Goal: Transaction & Acquisition: Purchase product/service

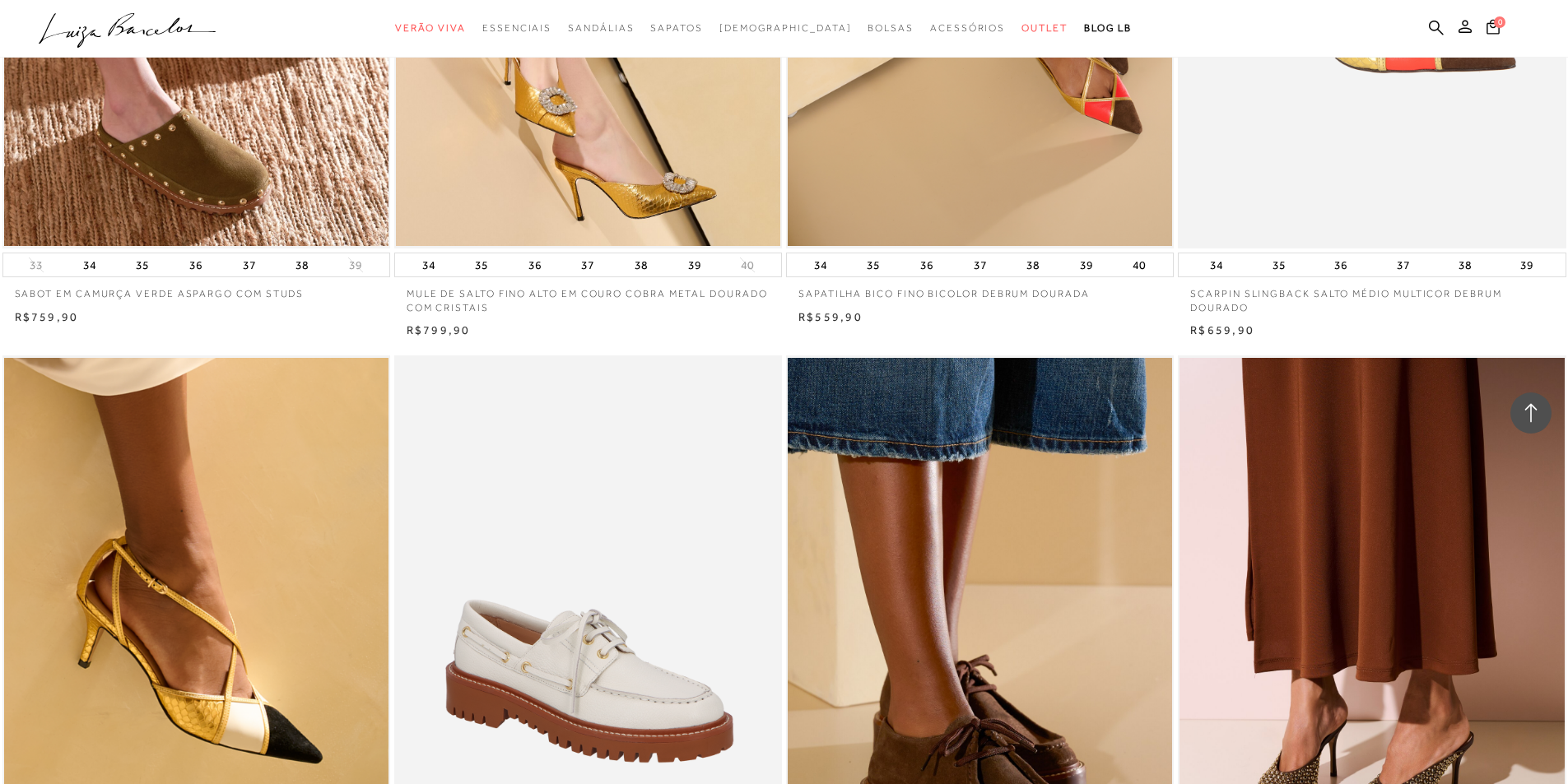
scroll to position [1564, 0]
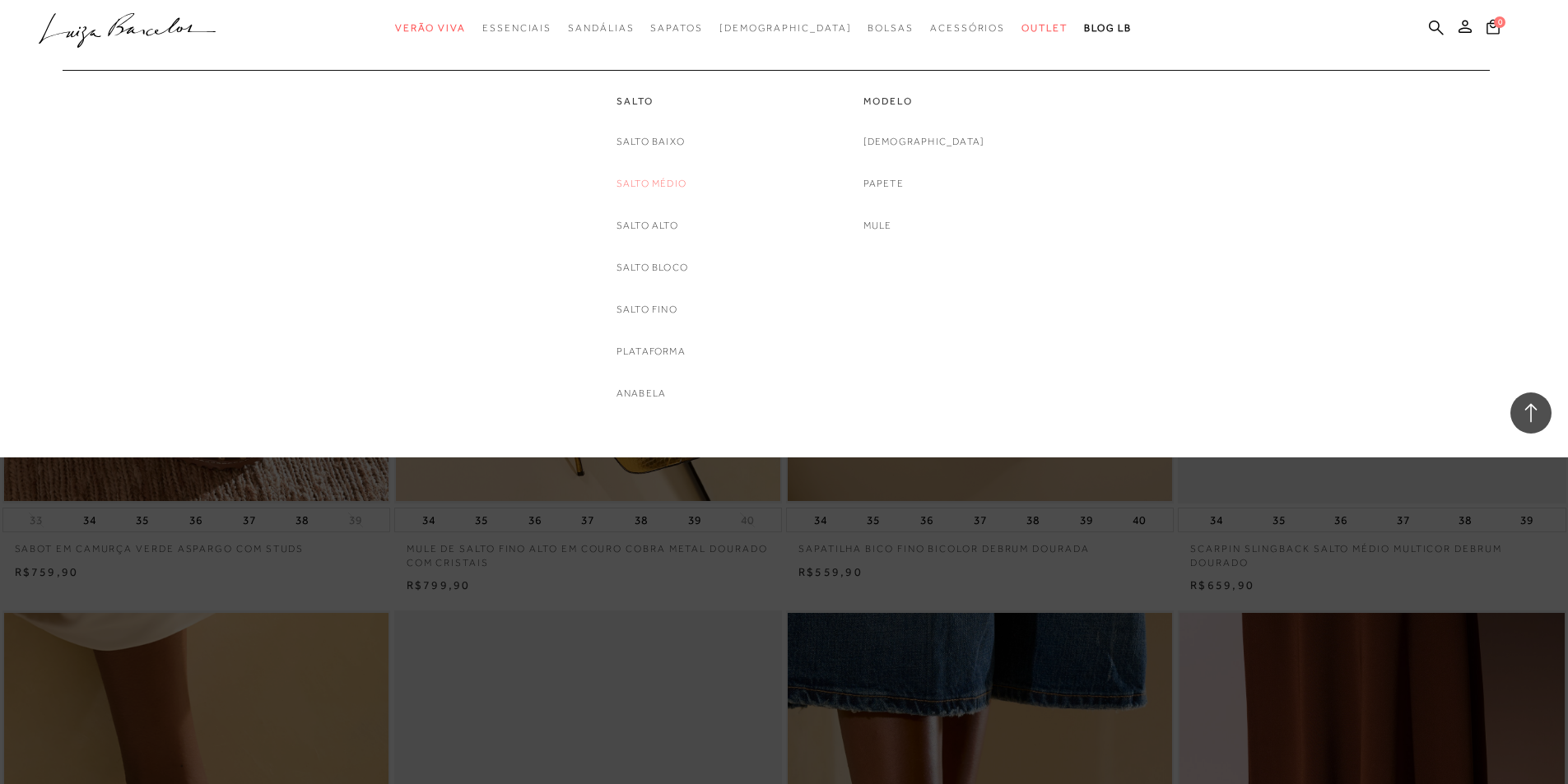
click at [641, 181] on link "Salto Médio" at bounding box center [652, 184] width 70 height 17
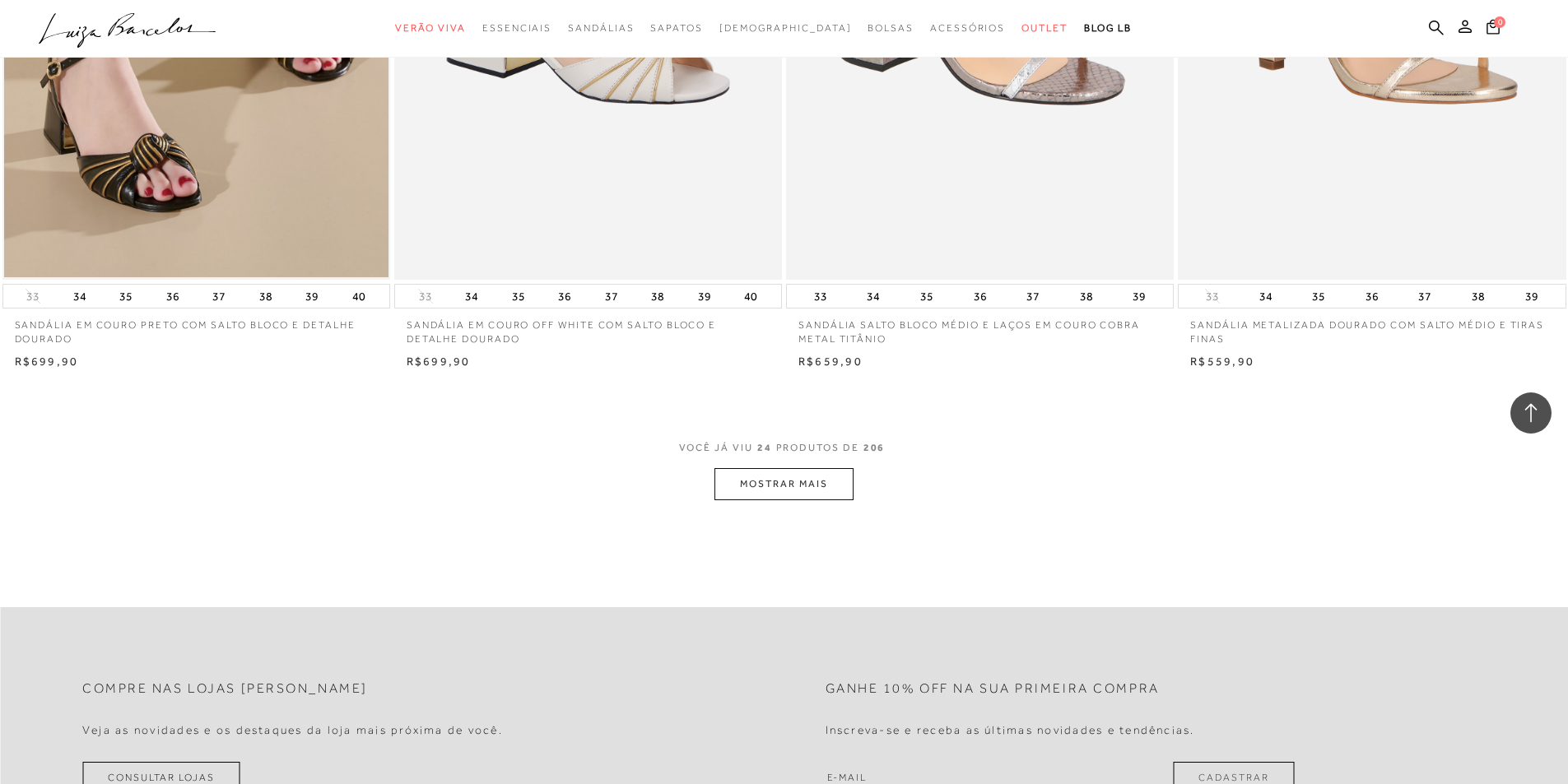
scroll to position [4032, 0]
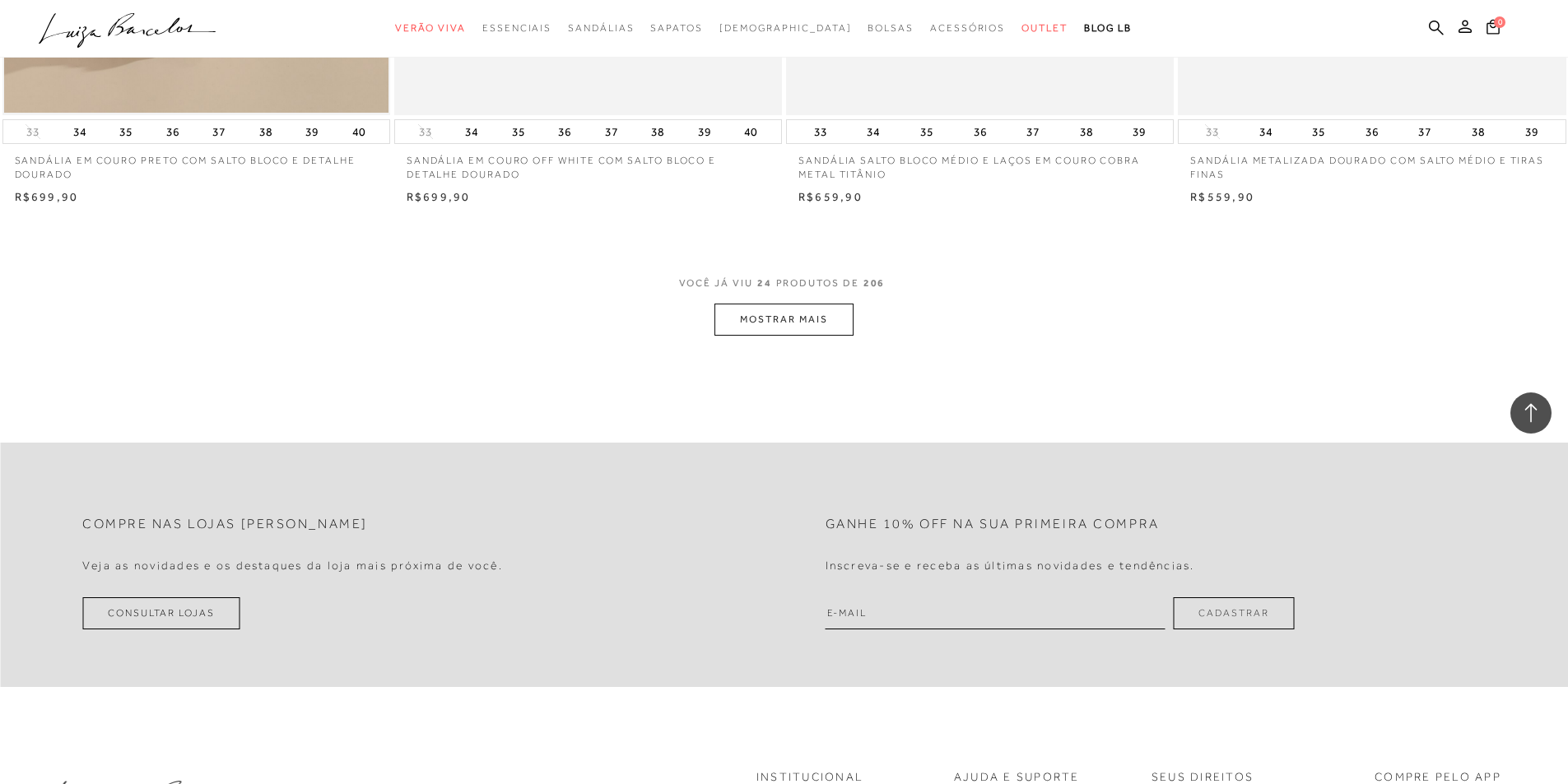
click at [819, 321] on button "MOSTRAR MAIS" at bounding box center [784, 320] width 138 height 32
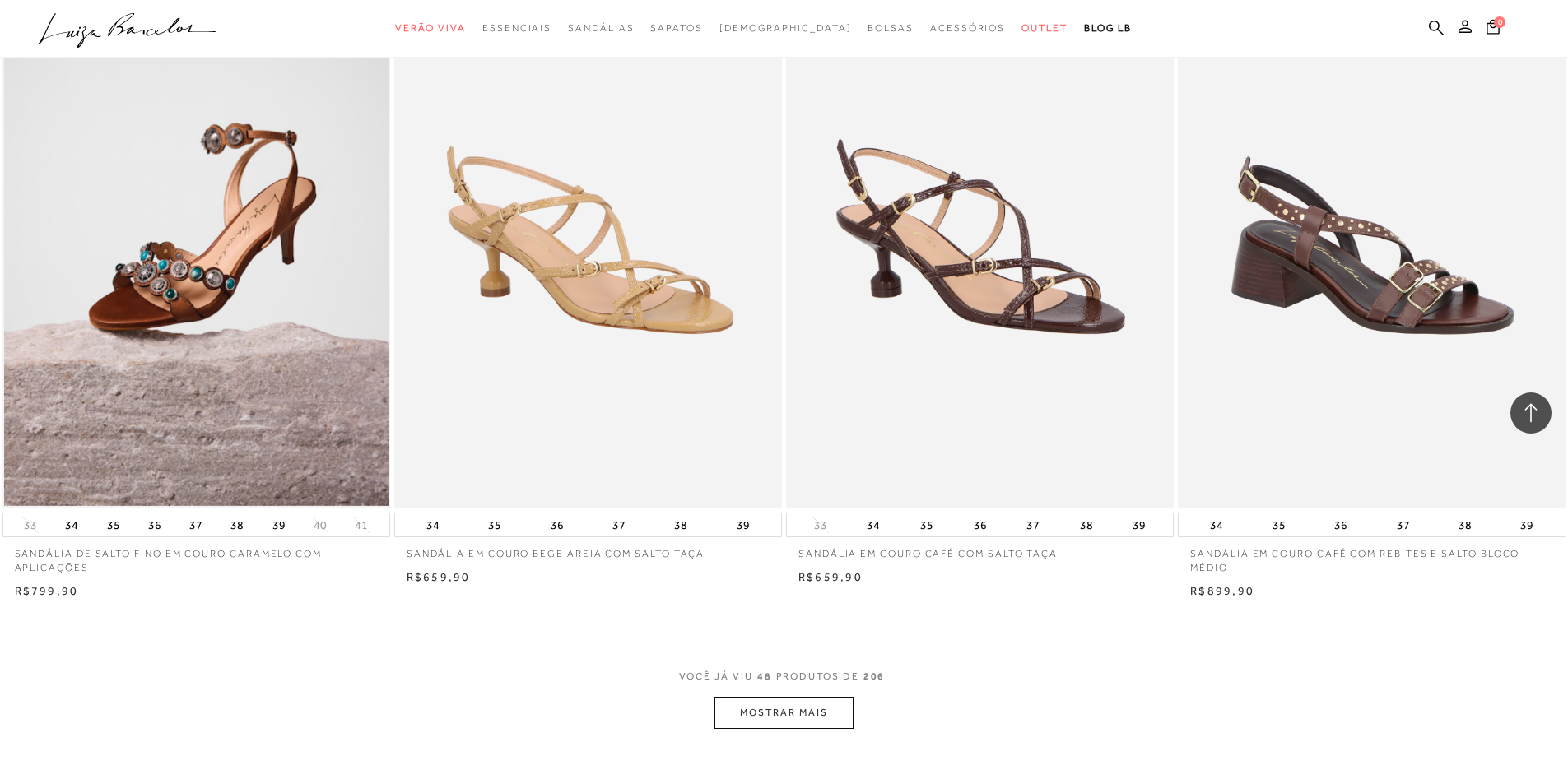
scroll to position [7899, 0]
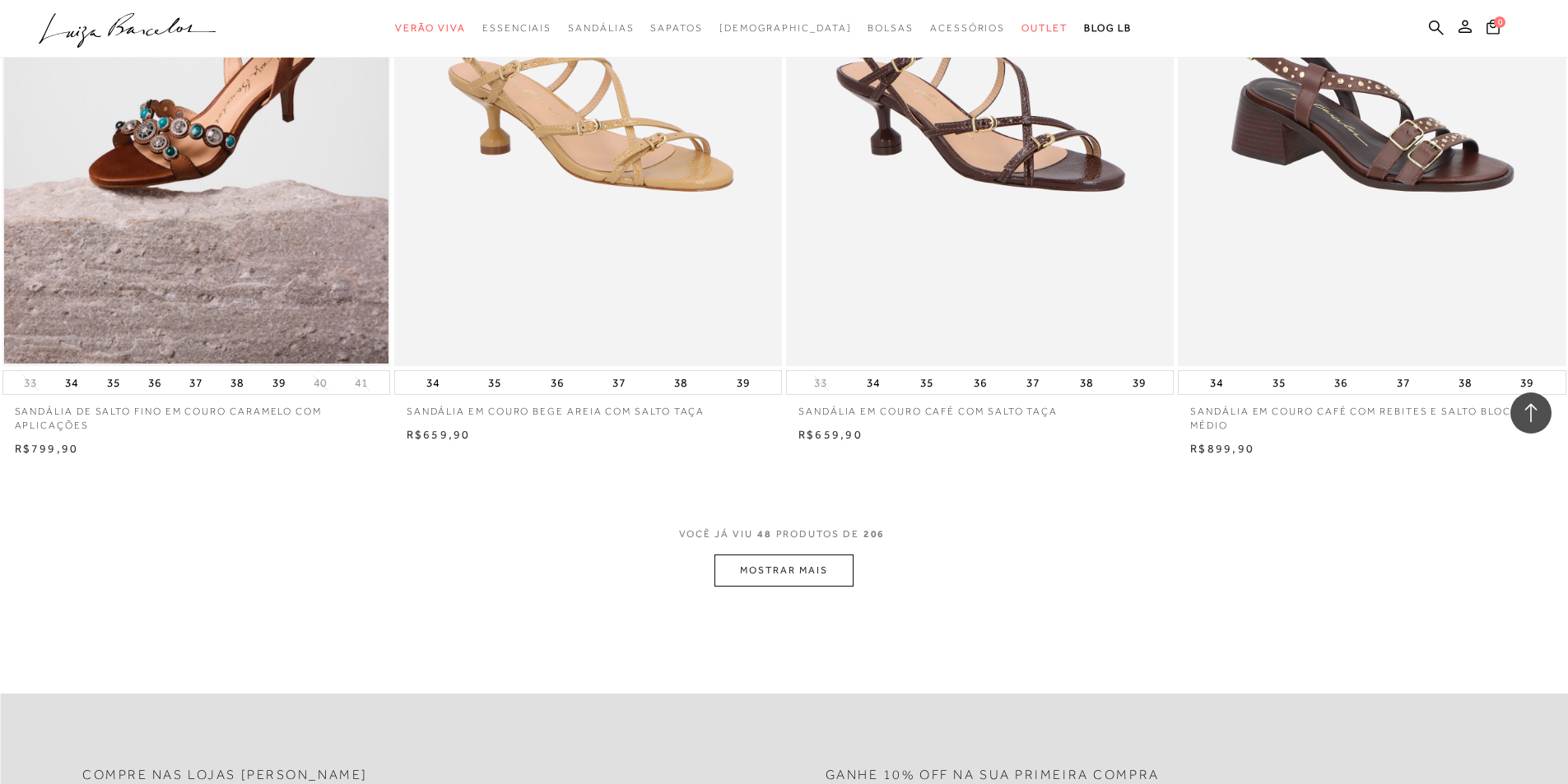
click at [815, 569] on button "MOSTRAR MAIS" at bounding box center [784, 571] width 138 height 32
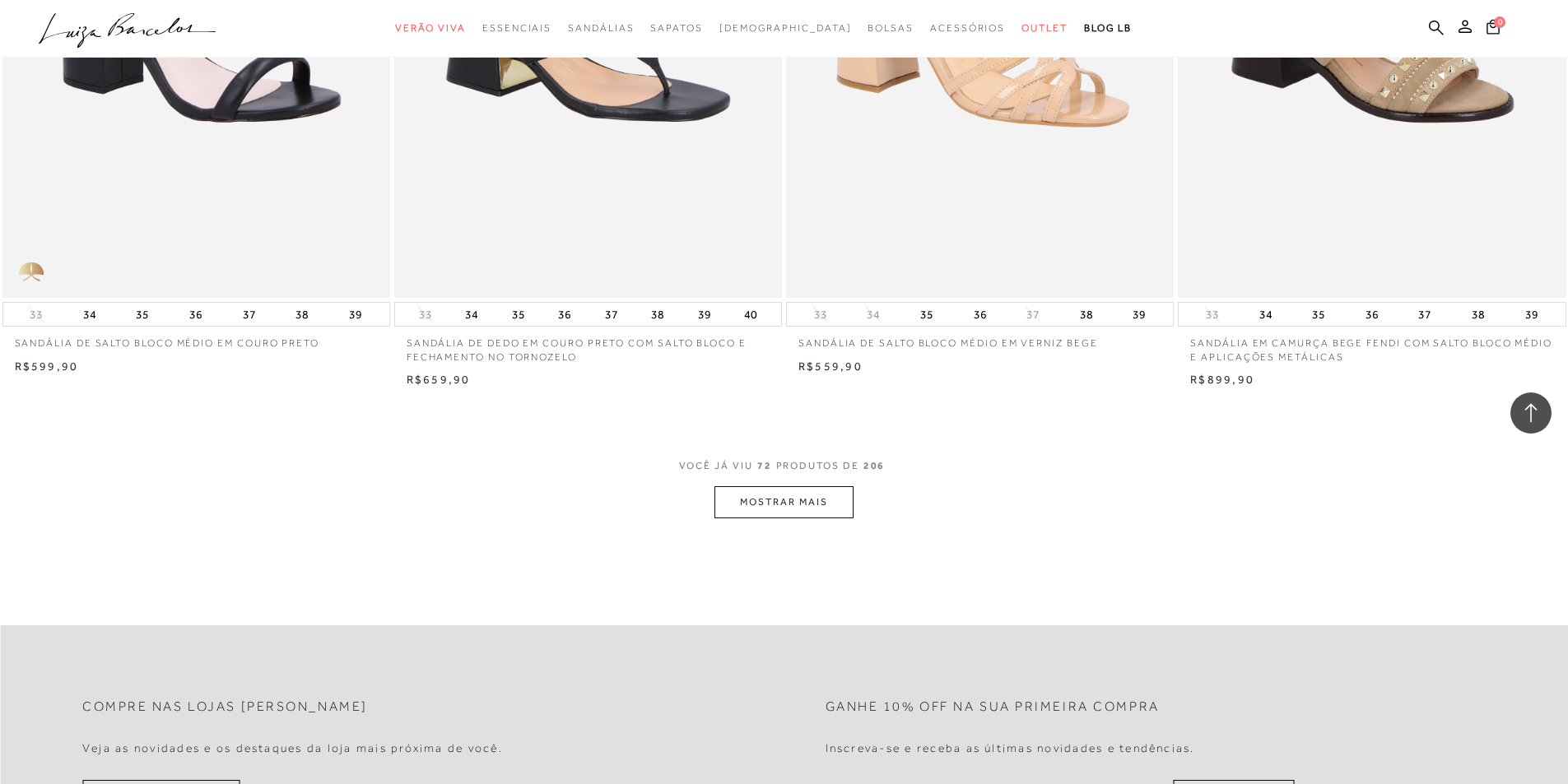
scroll to position [12261, 0]
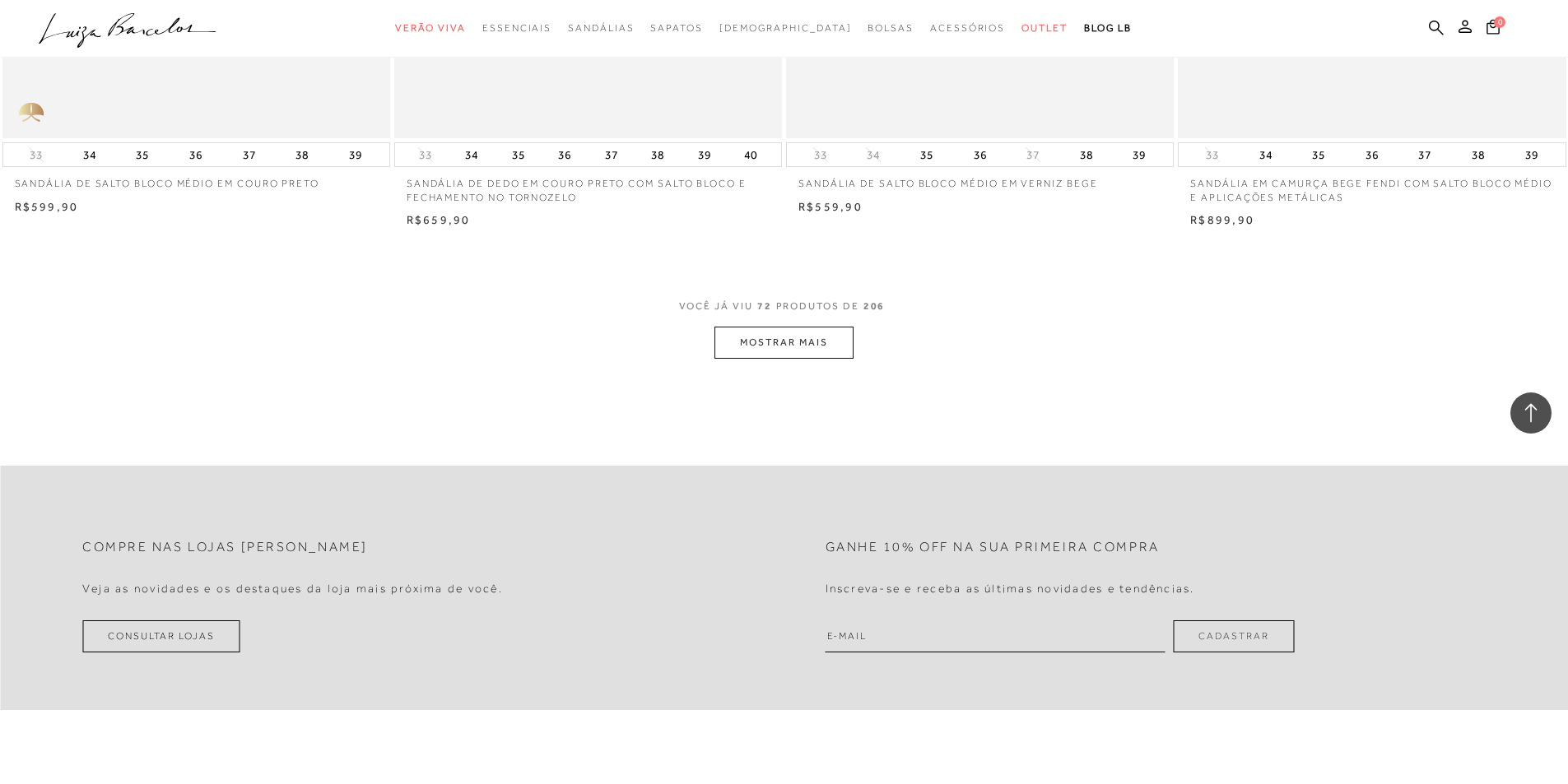
click at [833, 332] on button "MOSTRAR MAIS" at bounding box center [784, 343] width 138 height 32
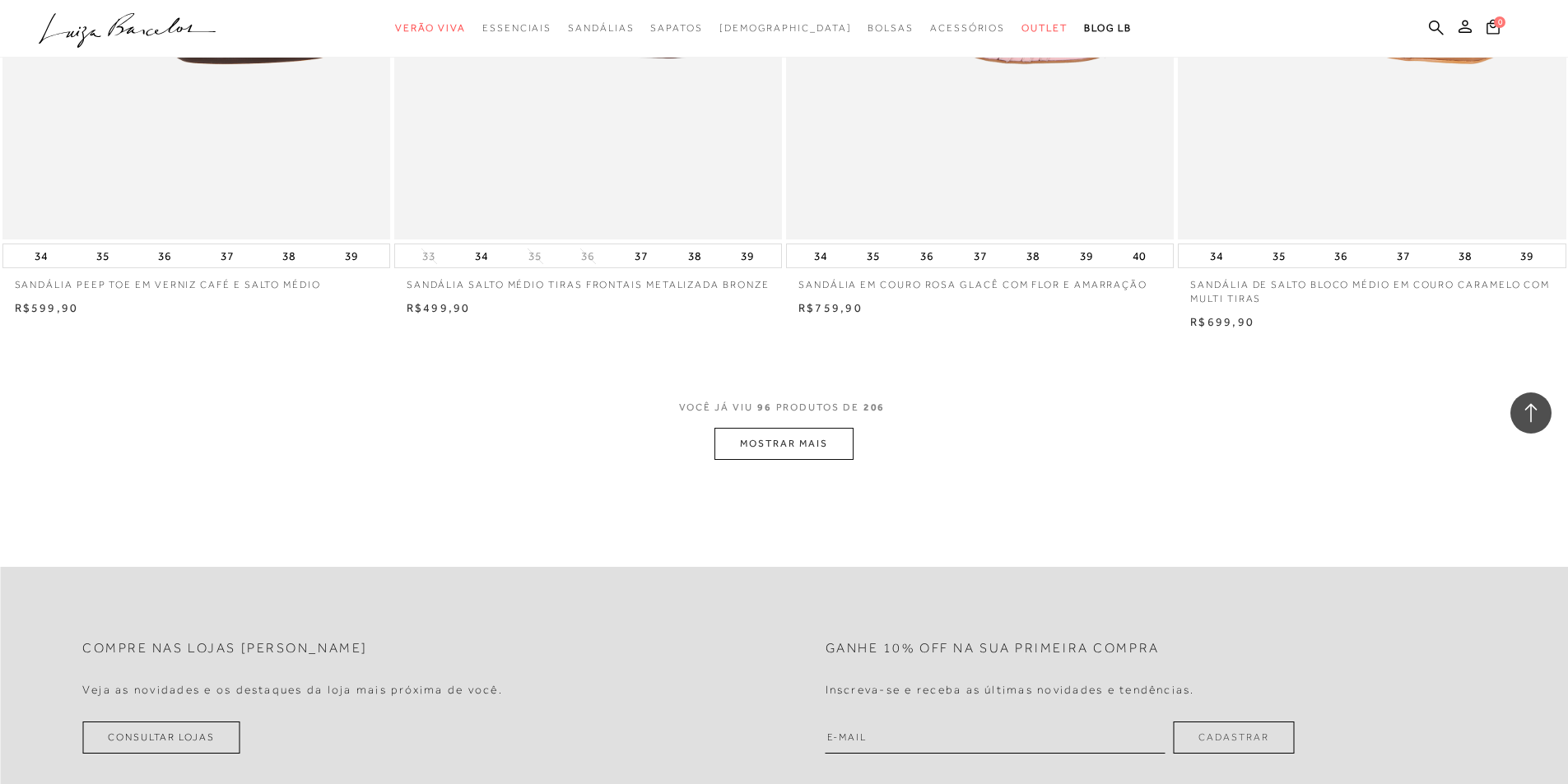
scroll to position [16292, 0]
click at [828, 445] on button "MOSTRAR MAIS" at bounding box center [784, 443] width 138 height 32
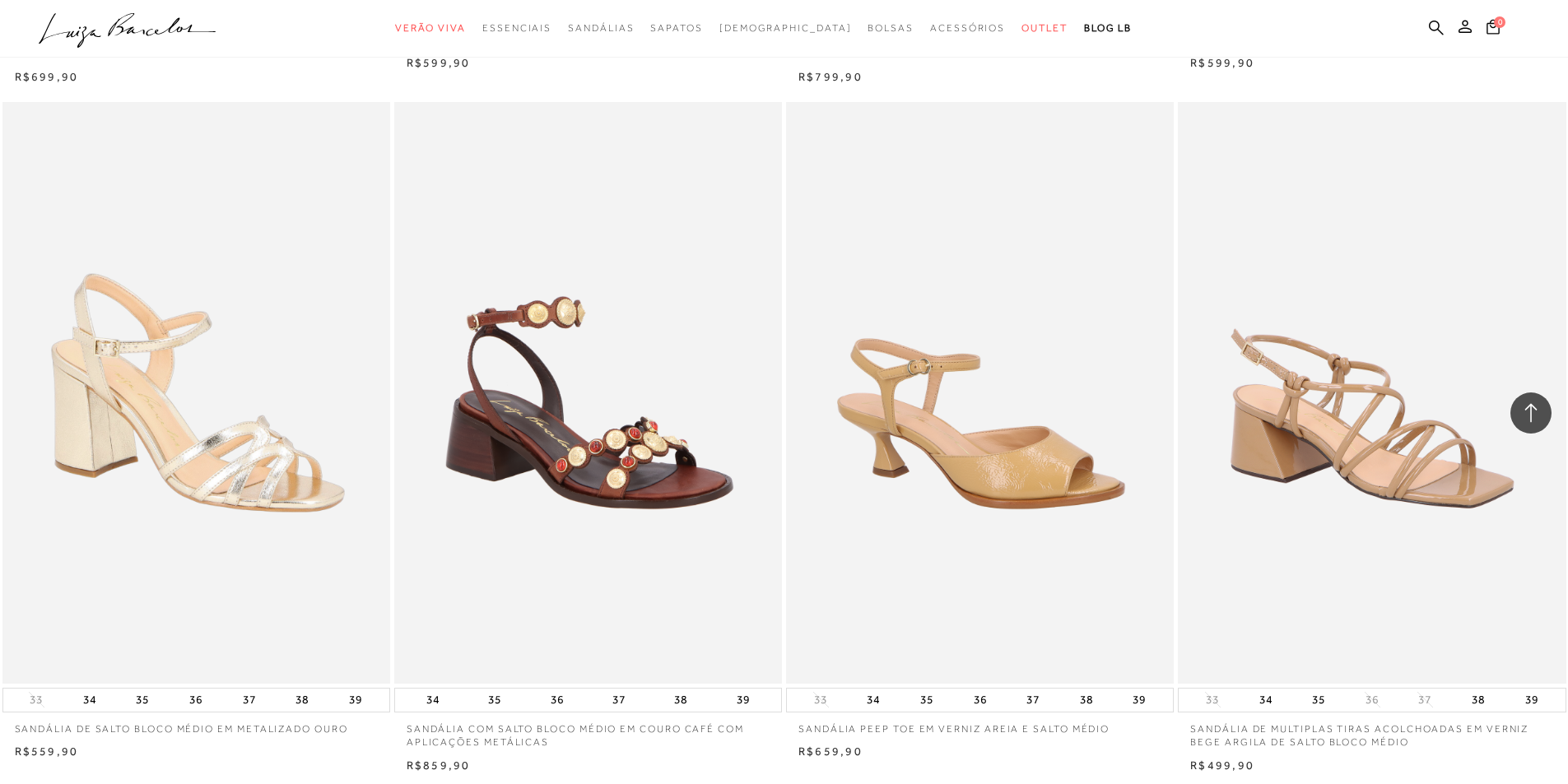
scroll to position [18766, 0]
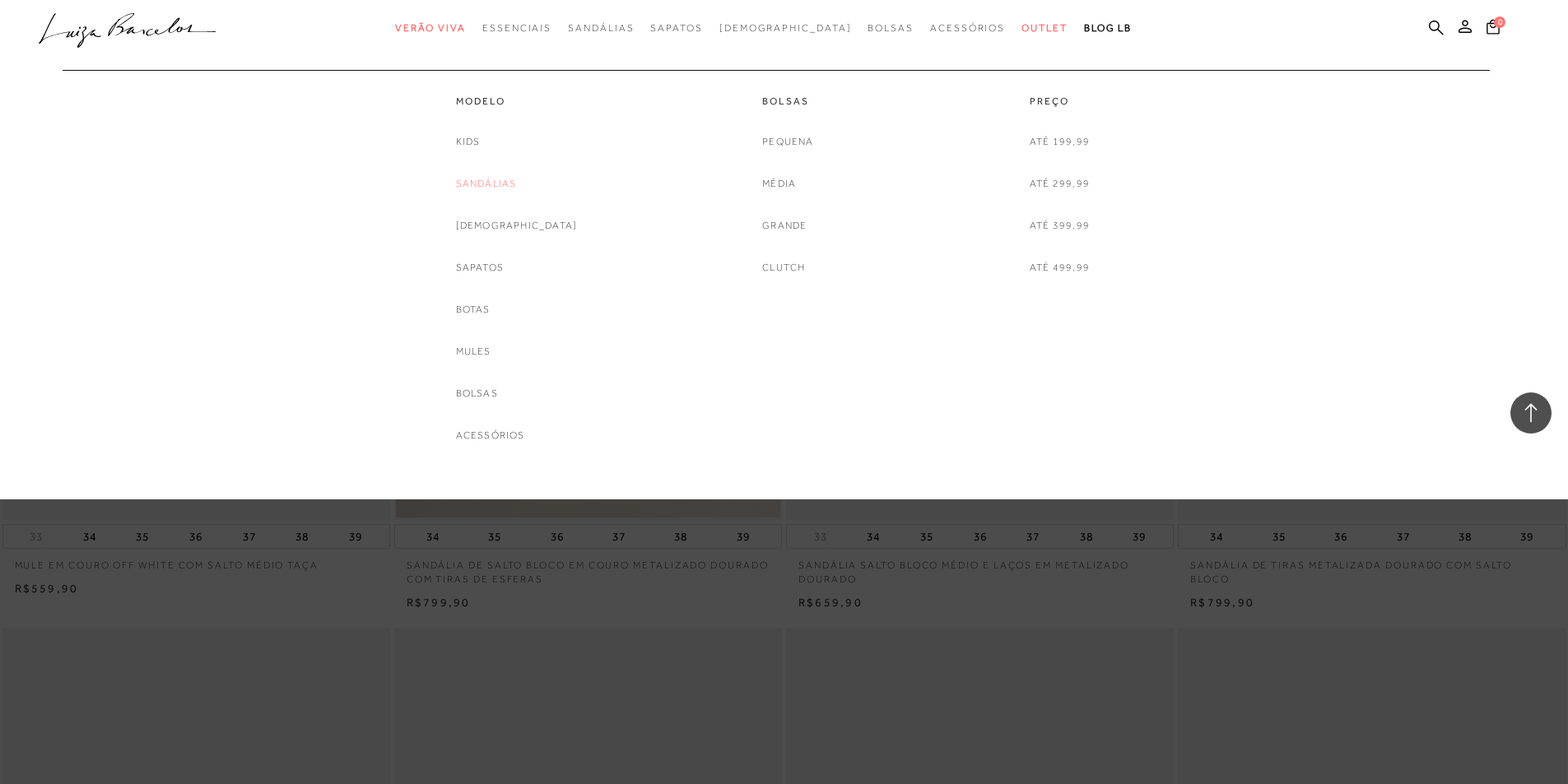
click at [508, 186] on link "Sandálias" at bounding box center [487, 184] width 61 height 17
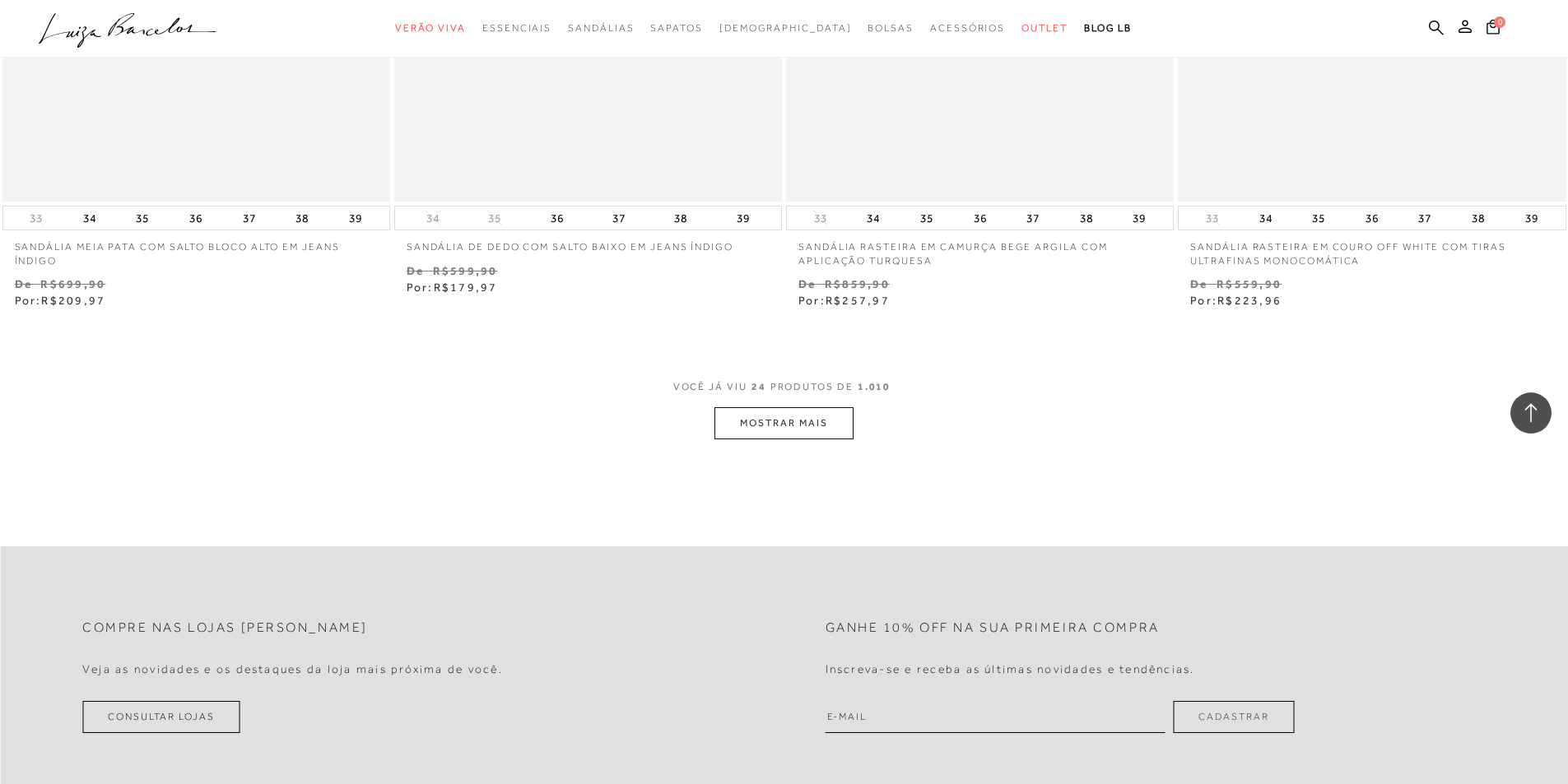
scroll to position [4197, 0]
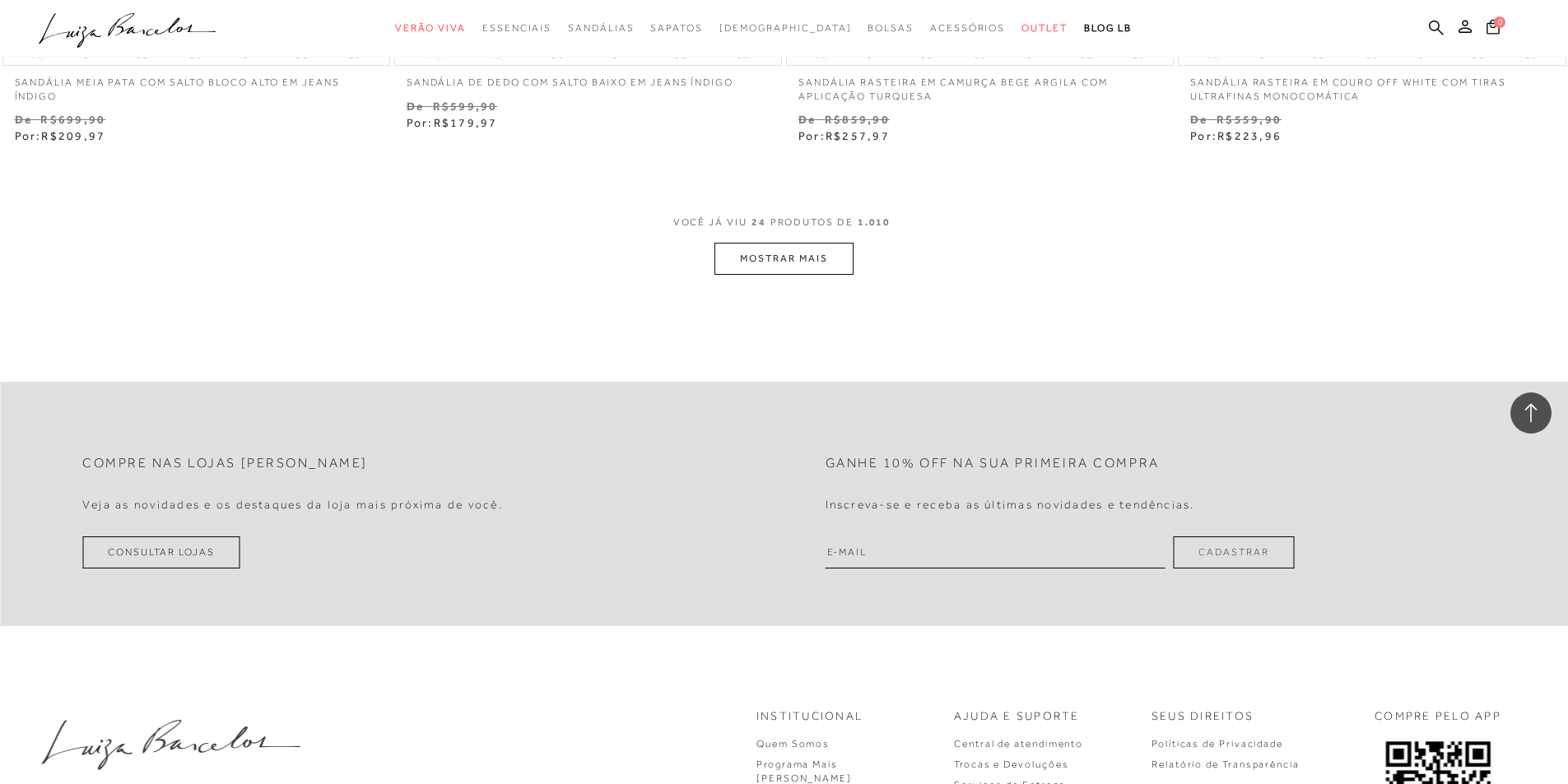
click at [839, 255] on button "MOSTRAR MAIS" at bounding box center [784, 259] width 138 height 32
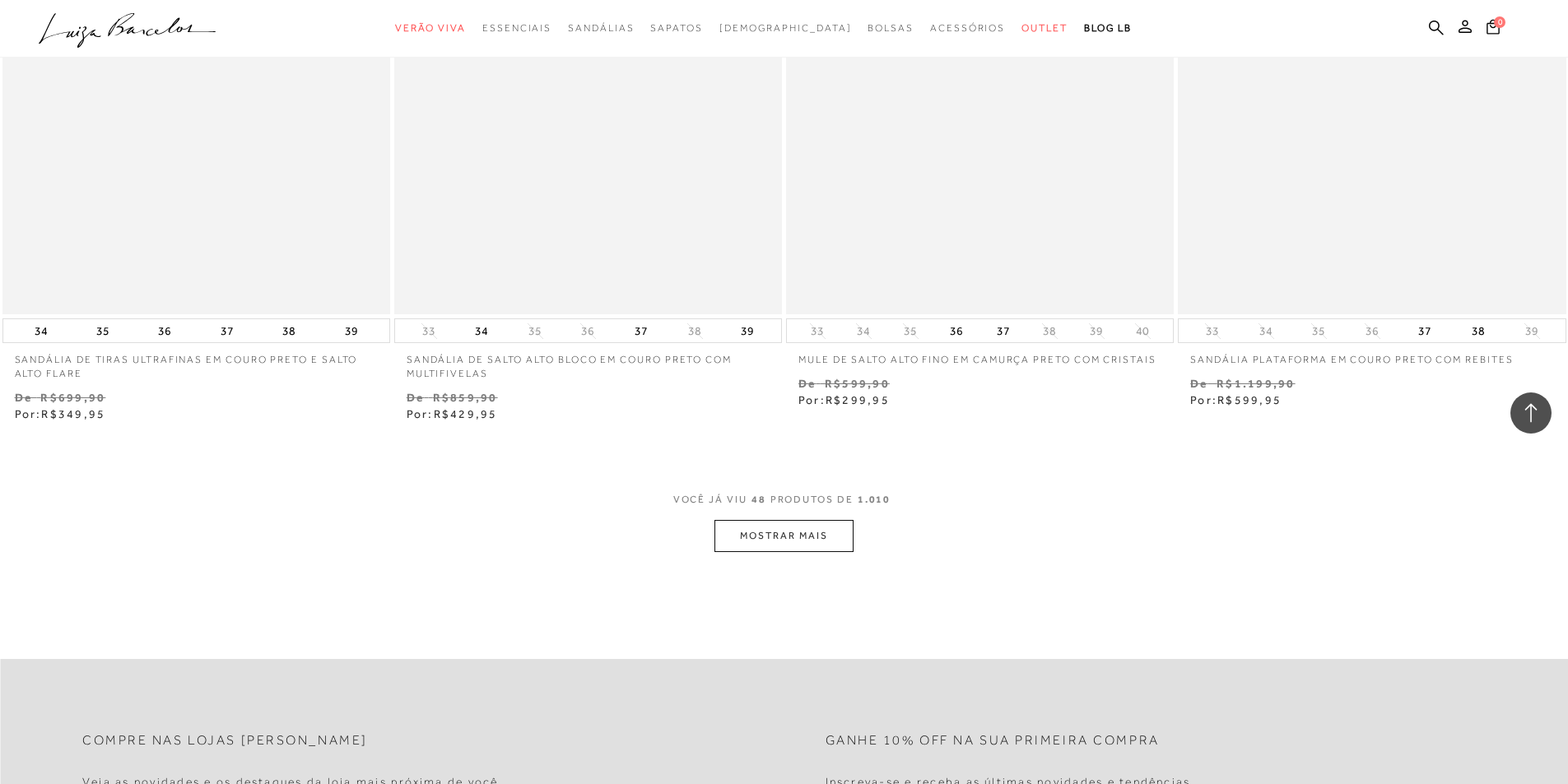
scroll to position [8311, 0]
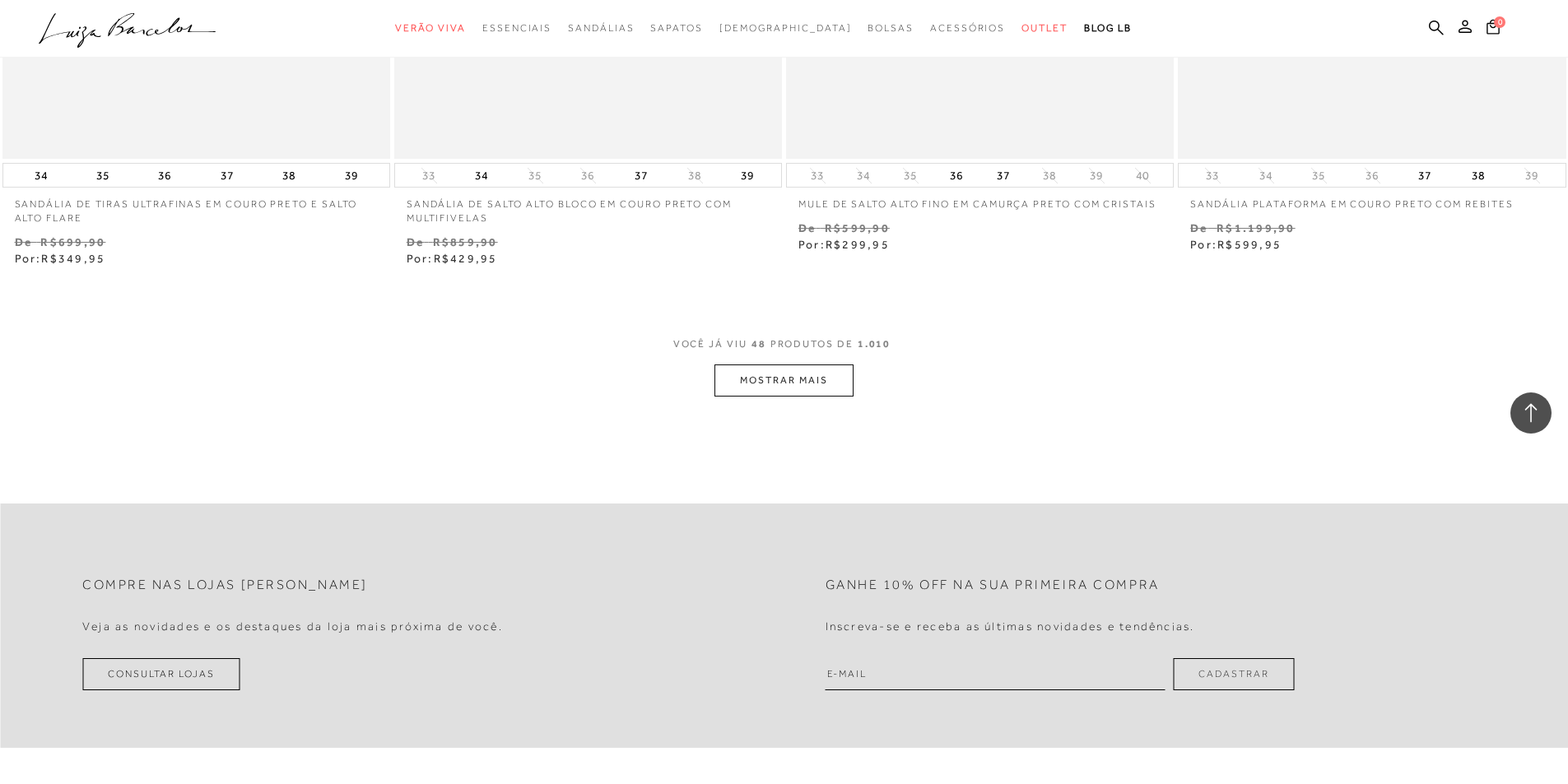
click at [810, 381] on button "MOSTRAR MAIS" at bounding box center [784, 381] width 138 height 32
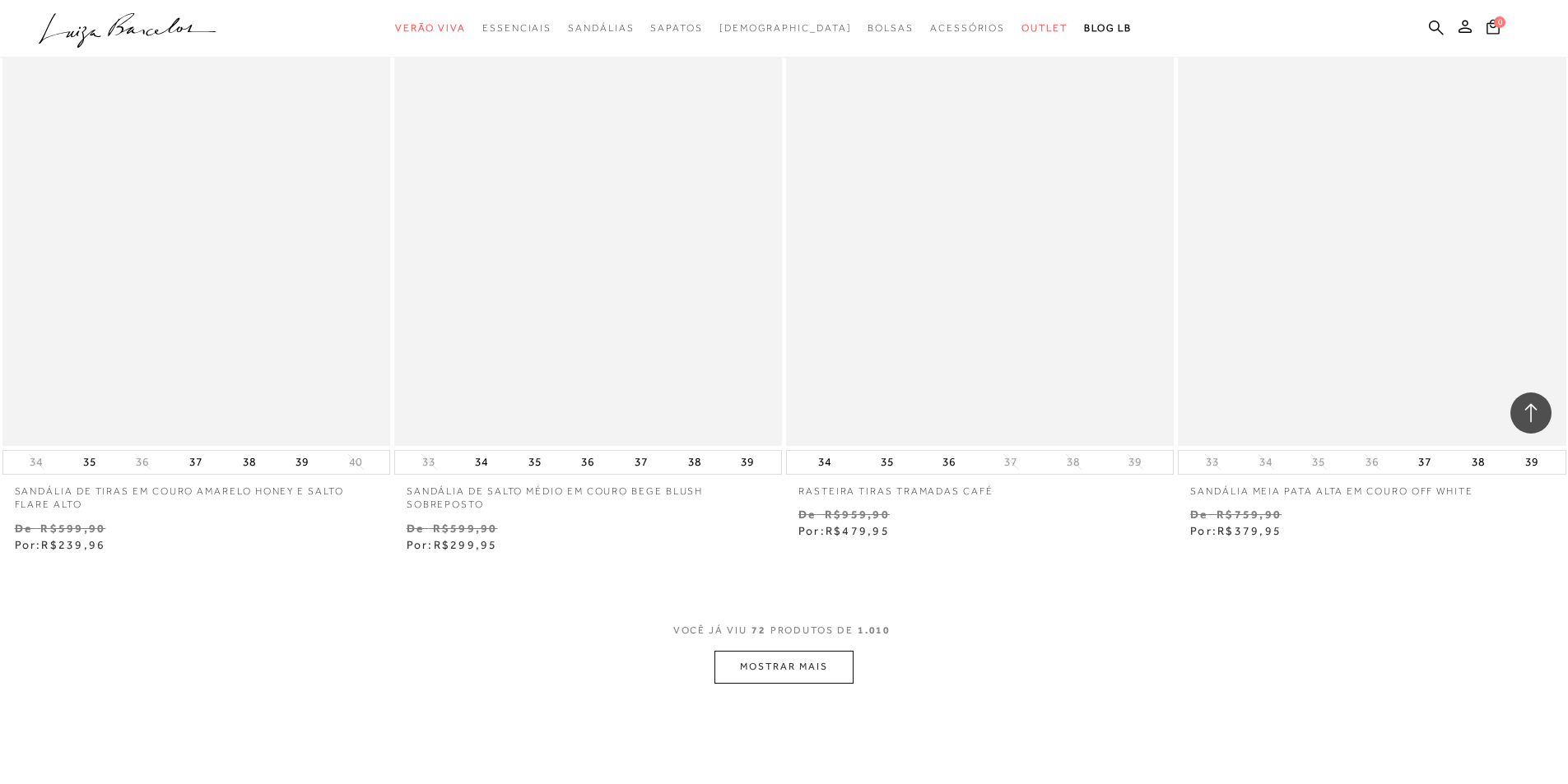
scroll to position [12508, 0]
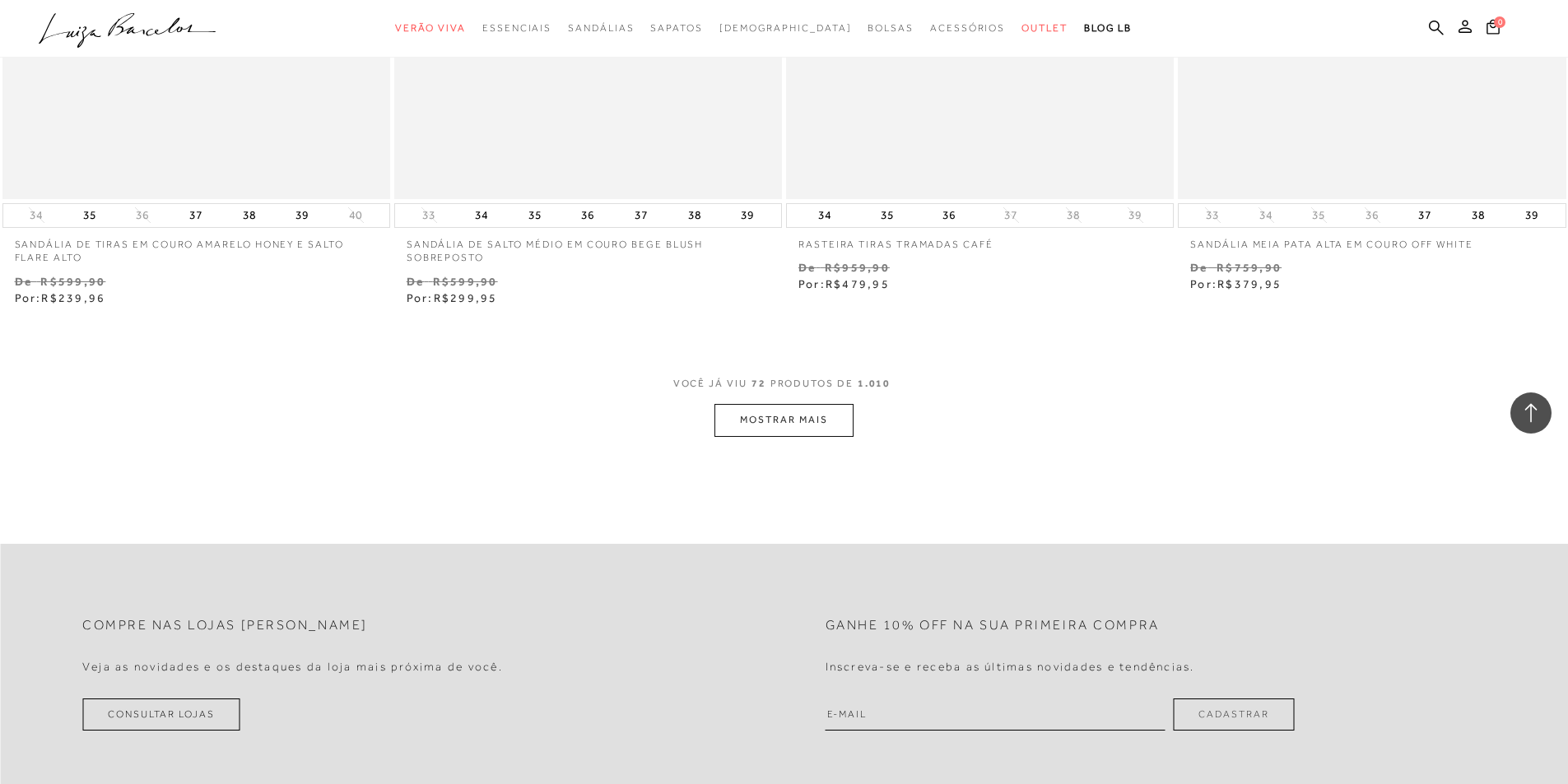
click at [827, 413] on button "MOSTRAR MAIS" at bounding box center [784, 420] width 138 height 32
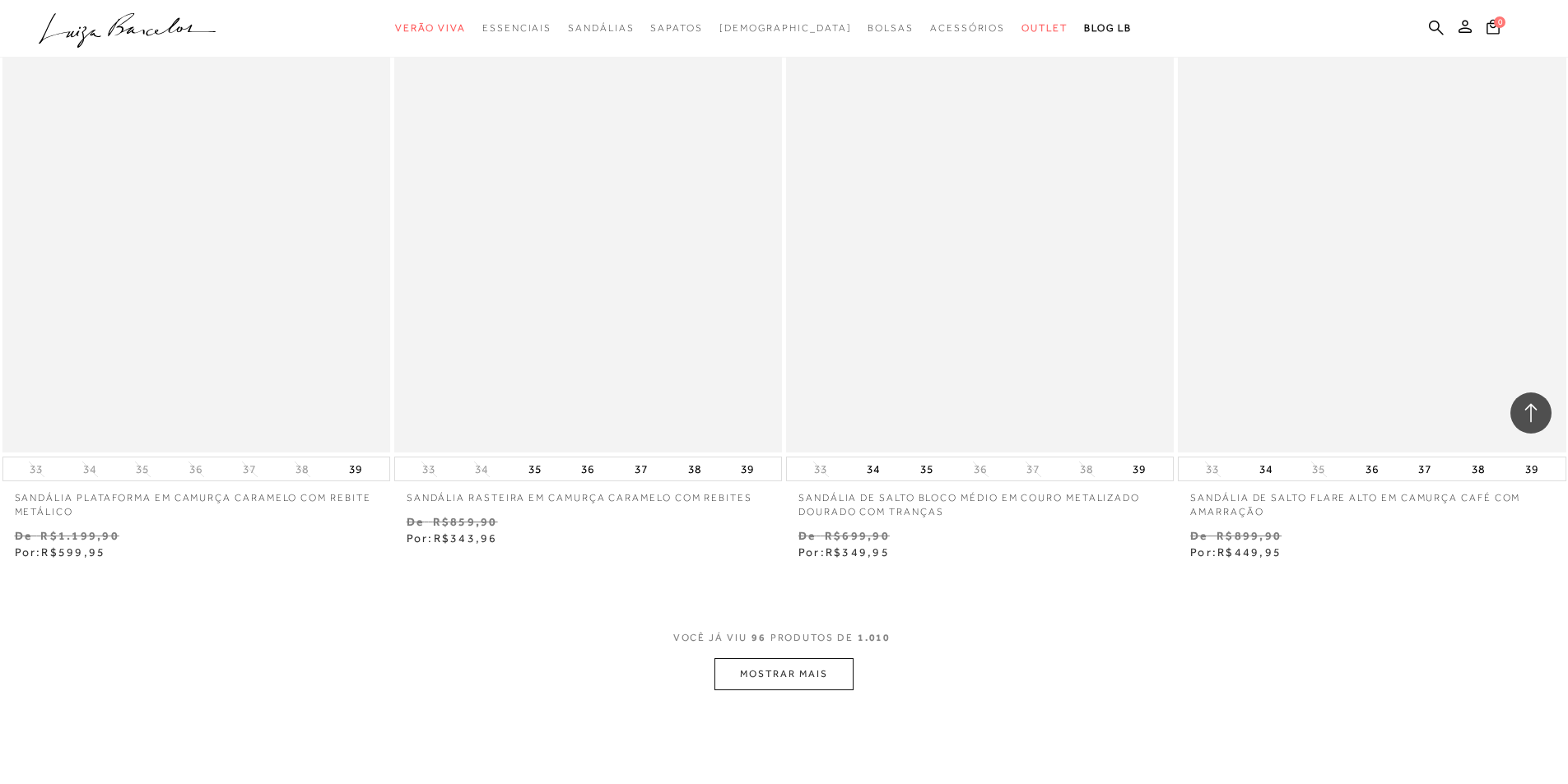
scroll to position [16622, 0]
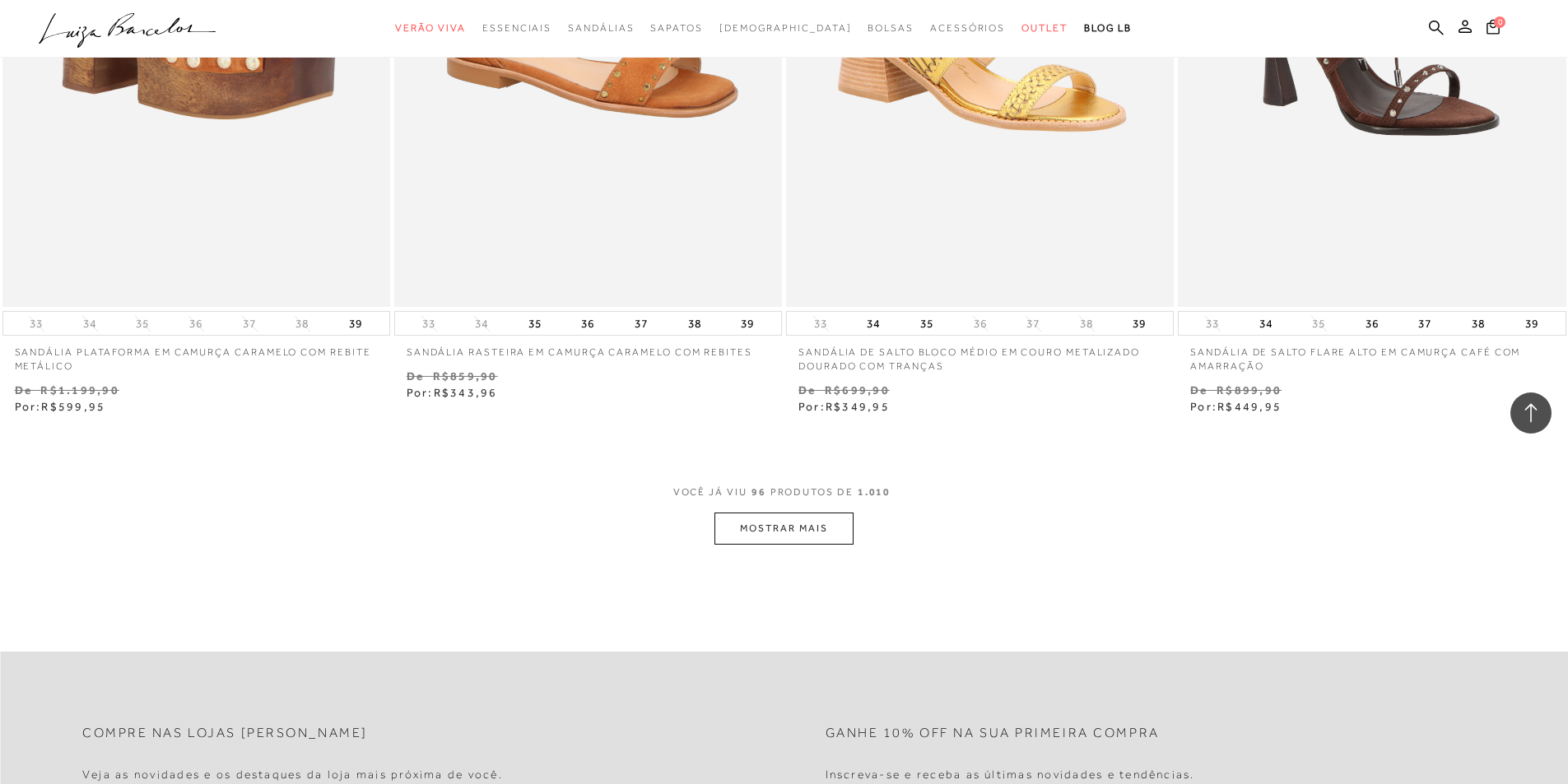
click at [812, 528] on button "MOSTRAR MAIS" at bounding box center [784, 529] width 138 height 32
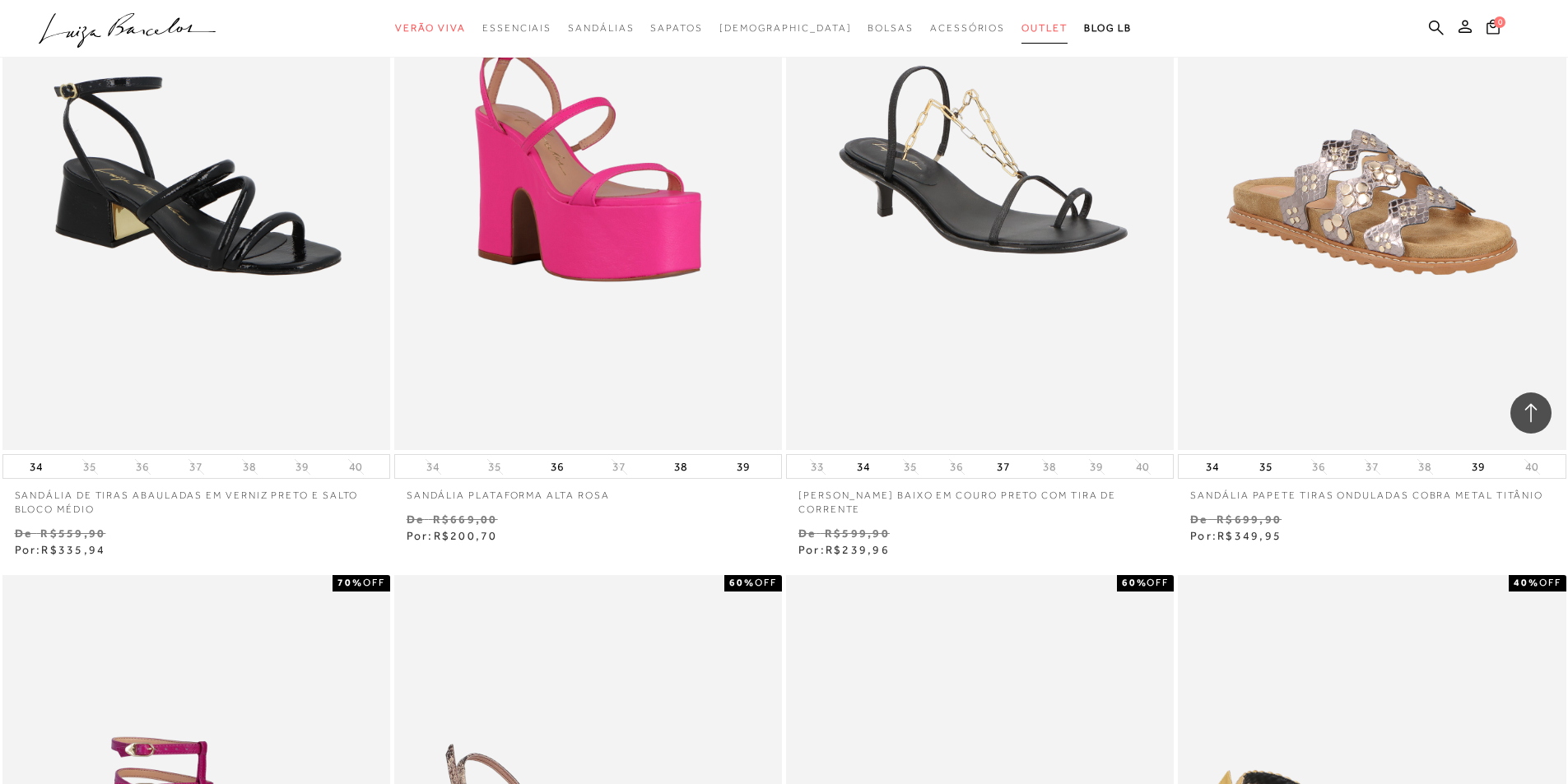
scroll to position [17033, 0]
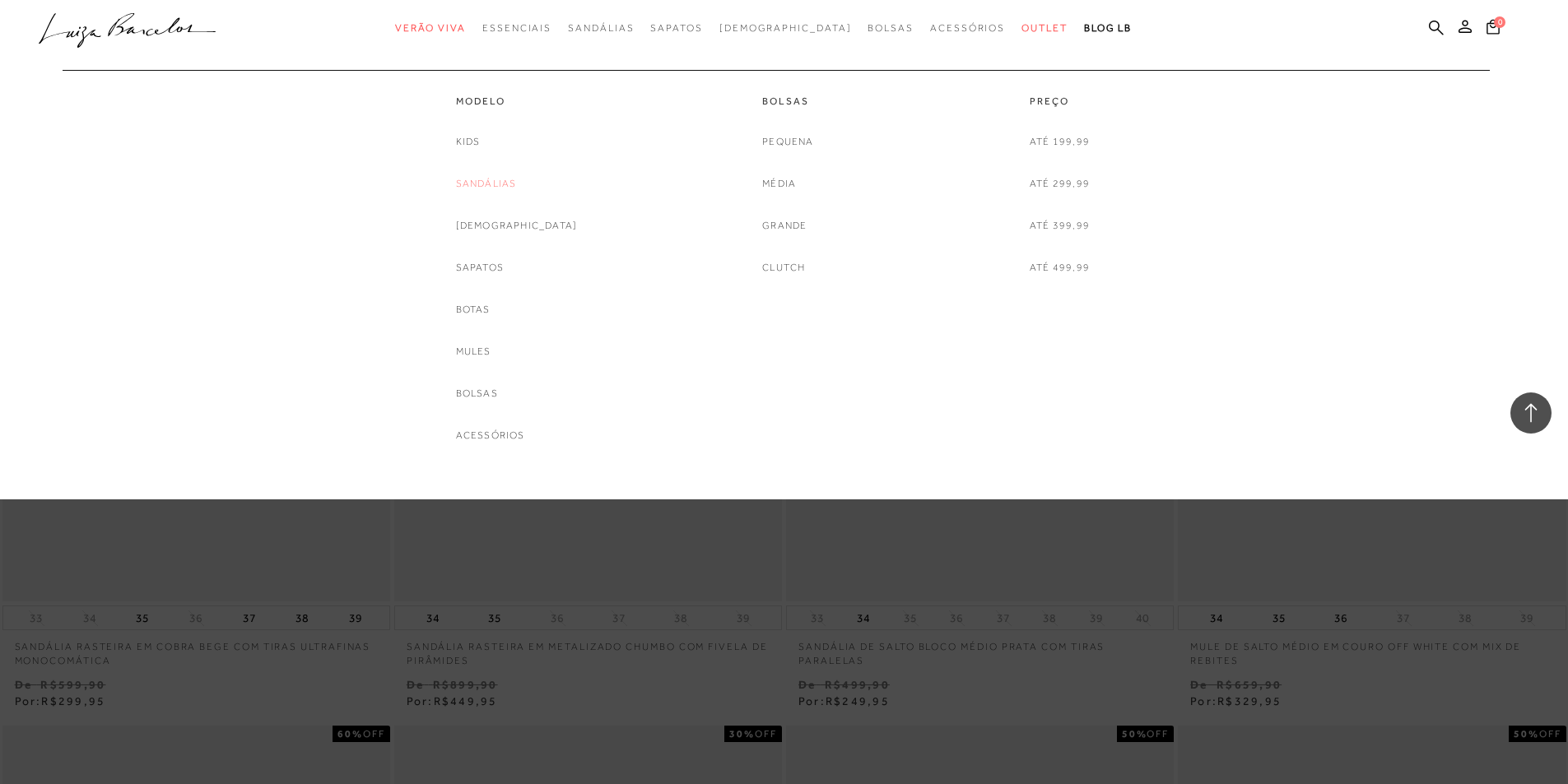
click at [507, 186] on link "Sandálias" at bounding box center [487, 184] width 61 height 17
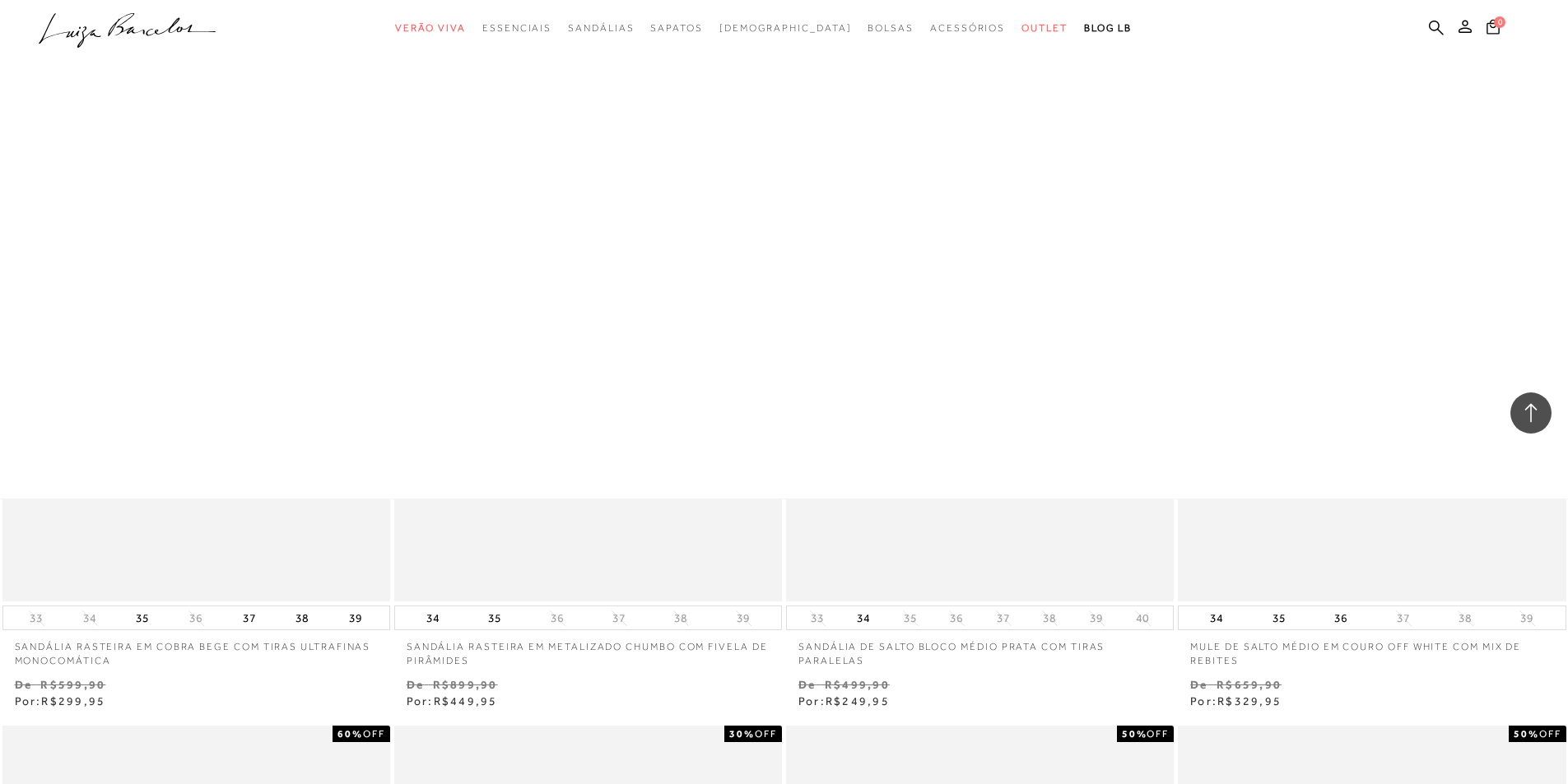
click at [1526, 425] on div at bounding box center [1531, 413] width 41 height 41
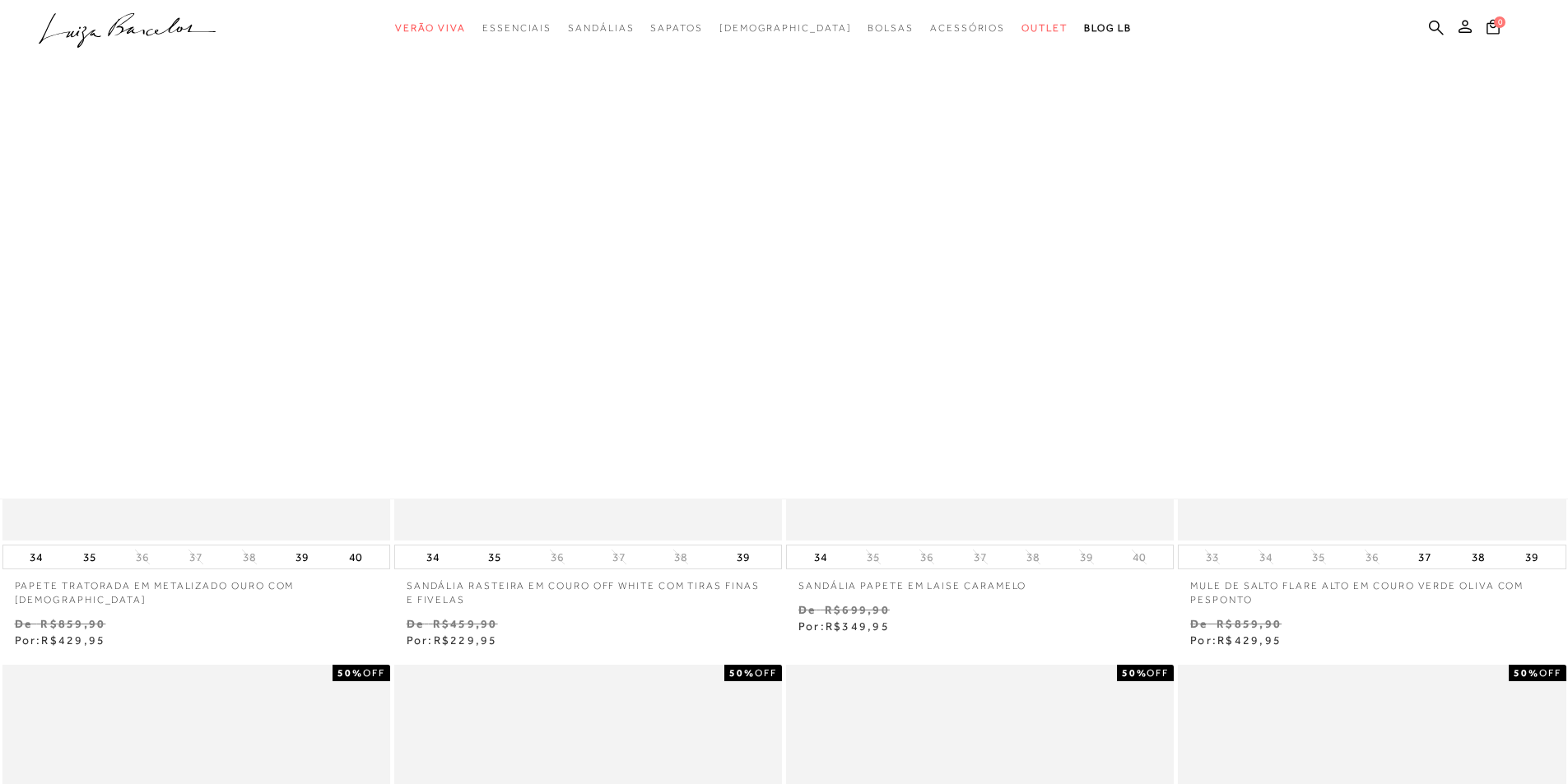
scroll to position [0, 0]
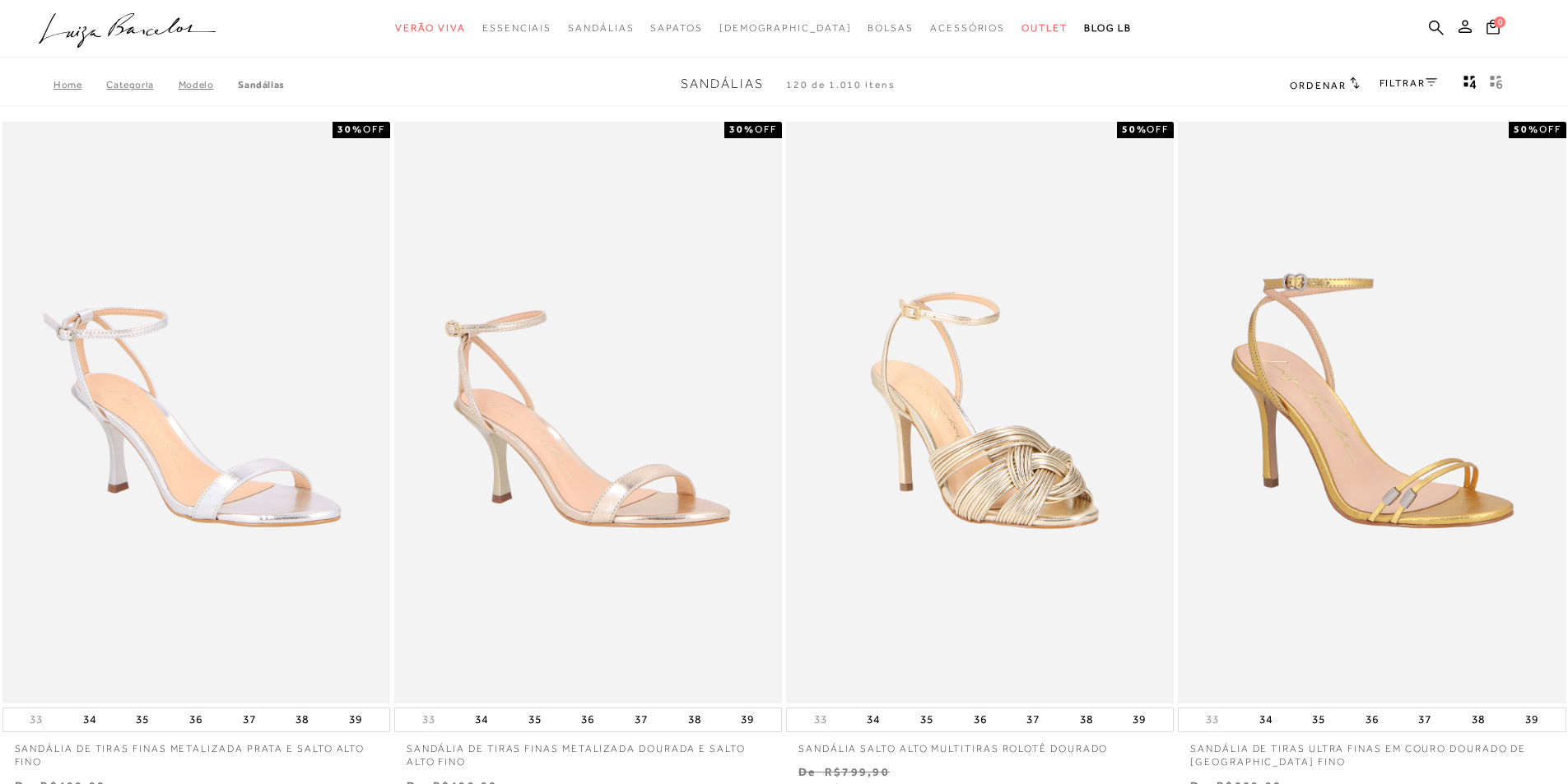
click at [1389, 86] on link "FILTRAR" at bounding box center [1409, 83] width 58 height 12
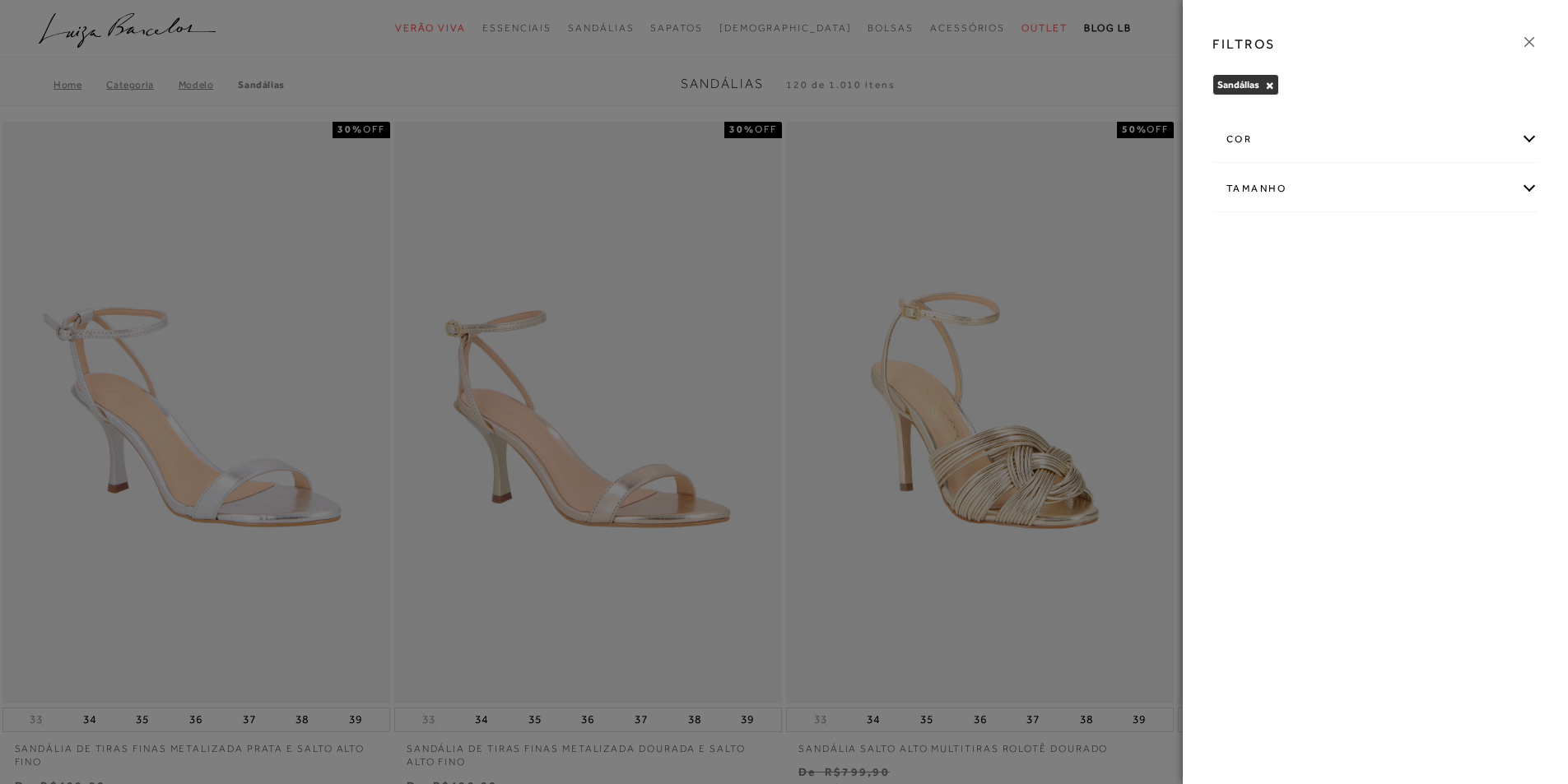
click at [1252, 190] on div "Tamanho" at bounding box center [1375, 189] width 324 height 44
click at [1347, 321] on label "37" at bounding box center [1353, 330] width 38 height 36
click at [1347, 323] on input "37" at bounding box center [1339, 331] width 16 height 16
checkbox input "true"
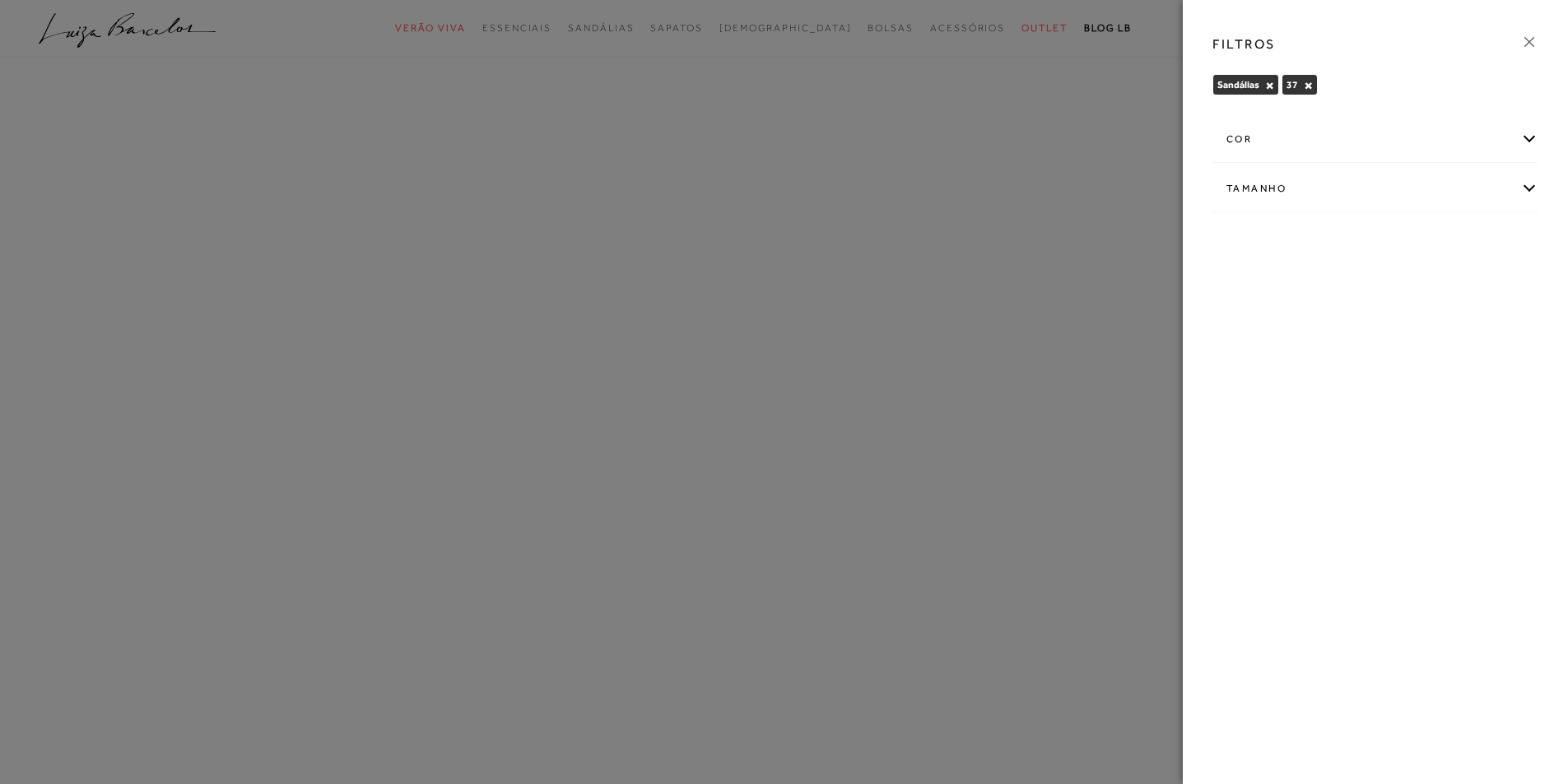
click at [1527, 45] on icon at bounding box center [1529, 41] width 18 height 18
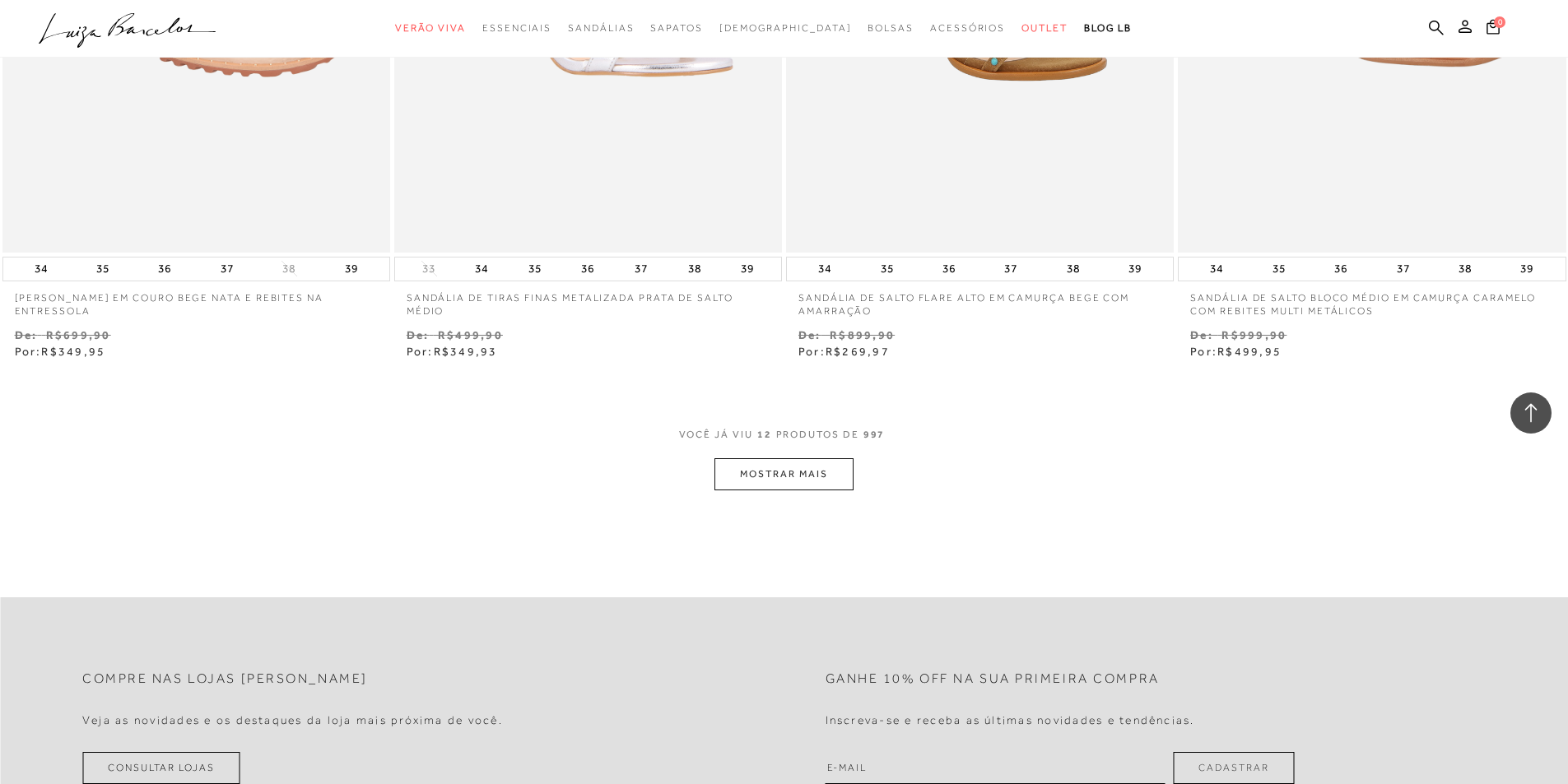
scroll to position [1975, 0]
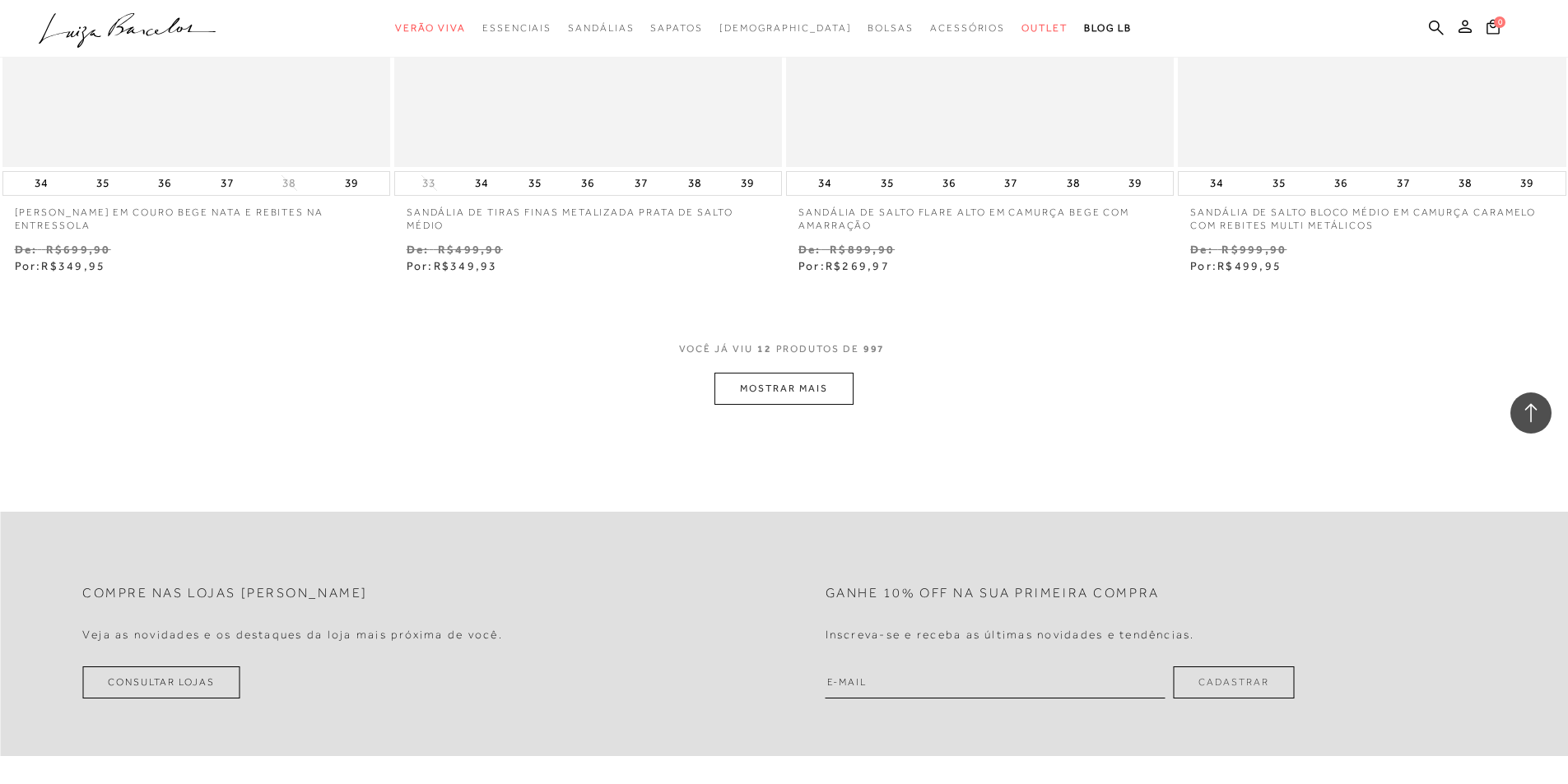
click at [790, 386] on button "MOSTRAR MAIS" at bounding box center [784, 389] width 138 height 32
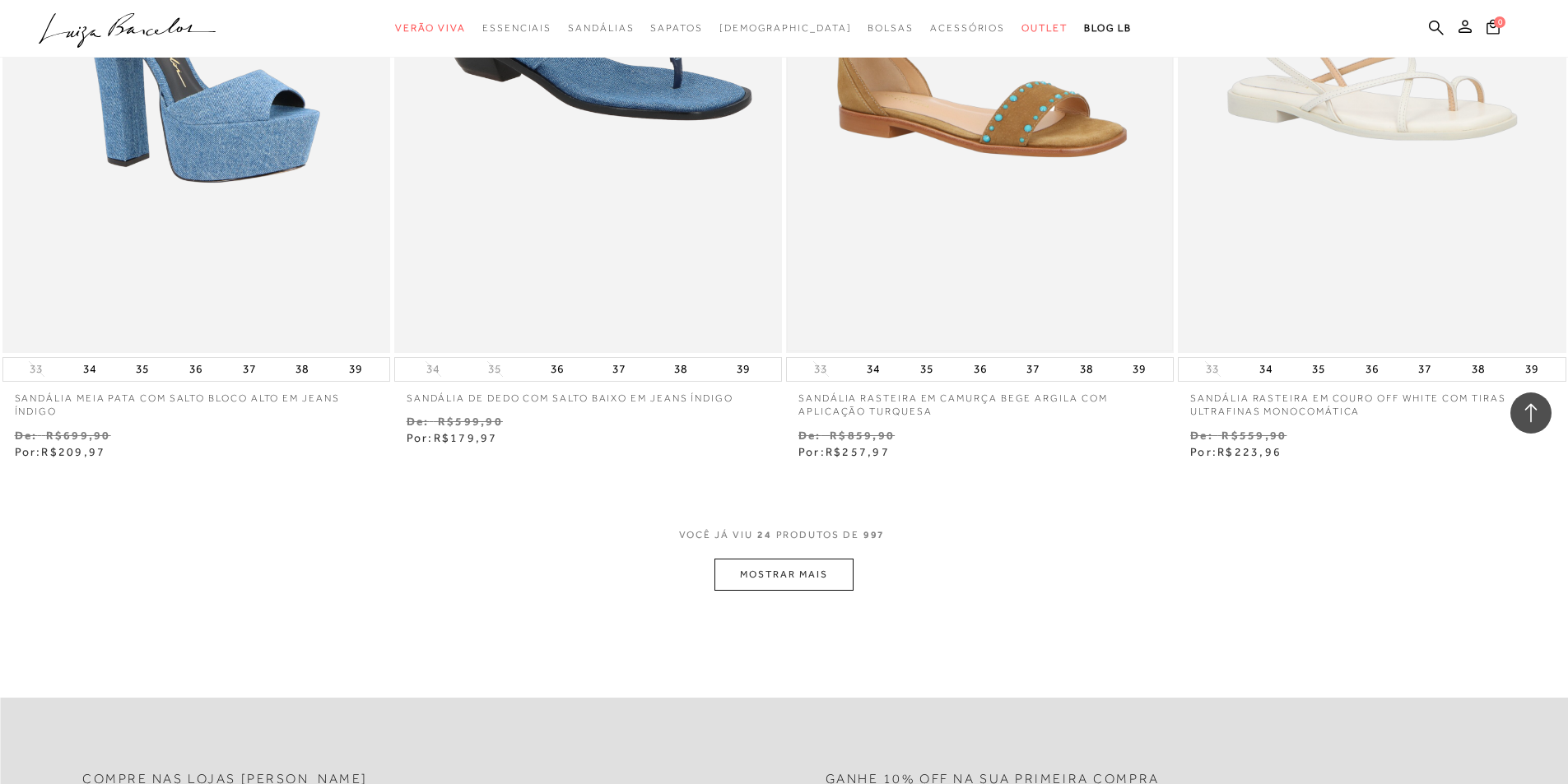
scroll to position [3621, 0]
